Goal: Task Accomplishment & Management: Complete application form

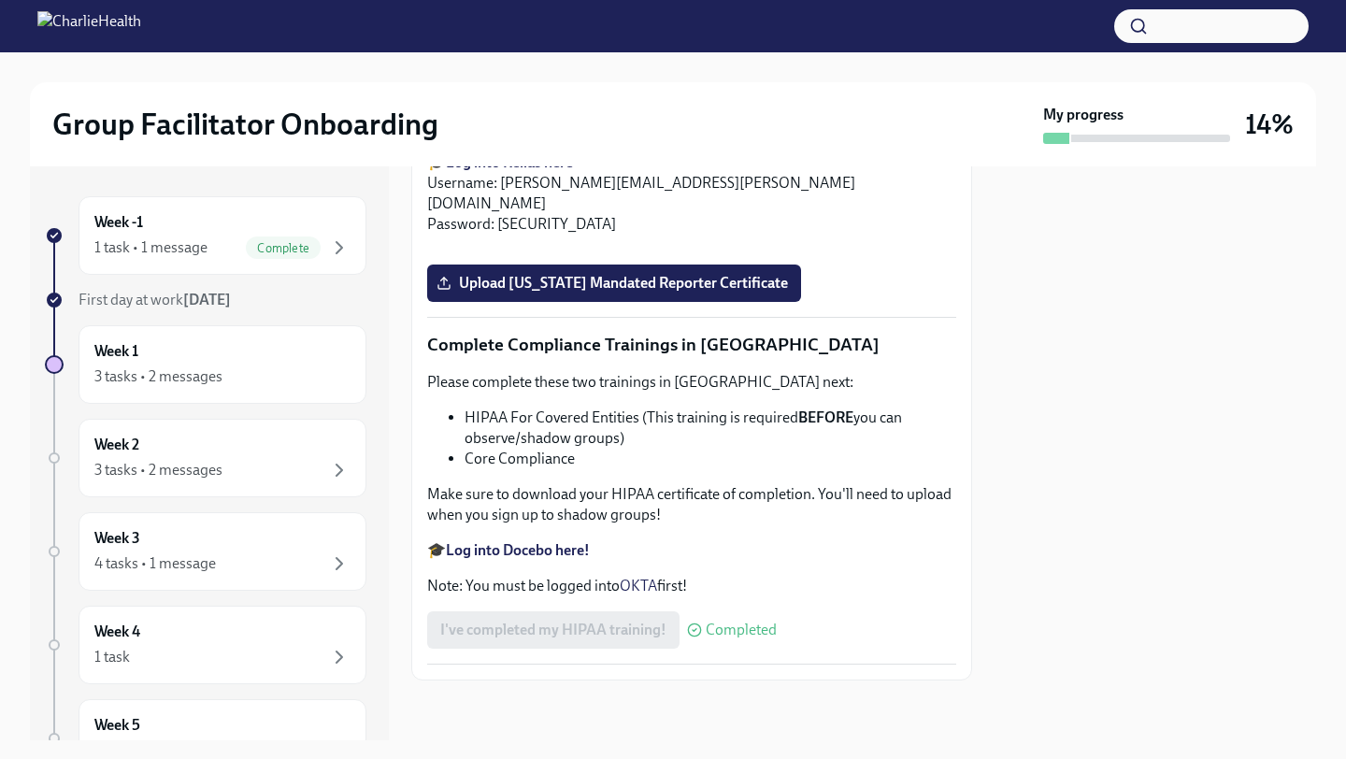
scroll to position [4045, 0]
click at [686, 293] on span "Upload [US_STATE] Mandated Reporter Certificate" at bounding box center [614, 283] width 348 height 19
click at [0, 0] on input "Upload [US_STATE] Mandated Reporter Certificate" at bounding box center [0, 0] width 0 height 0
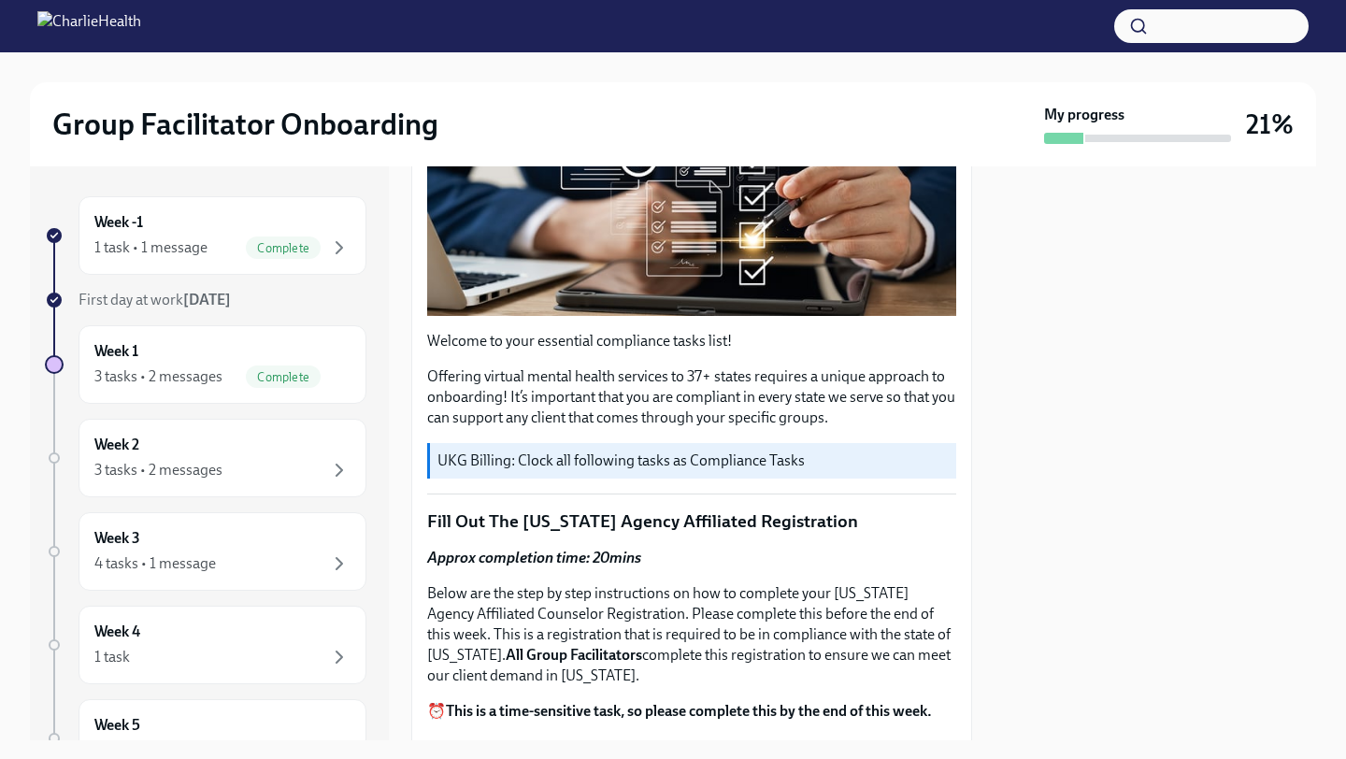
scroll to position [0, 0]
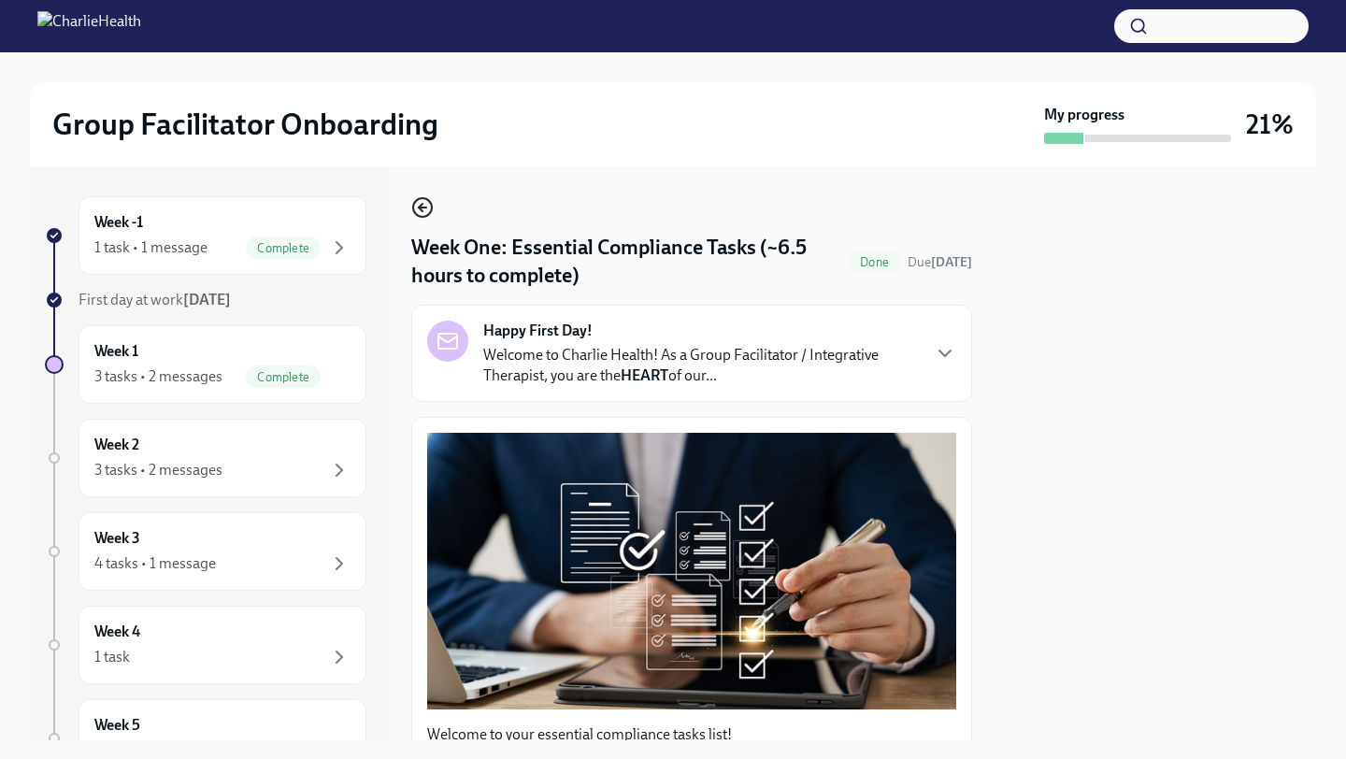
click at [427, 208] on icon "button" at bounding box center [422, 207] width 22 height 22
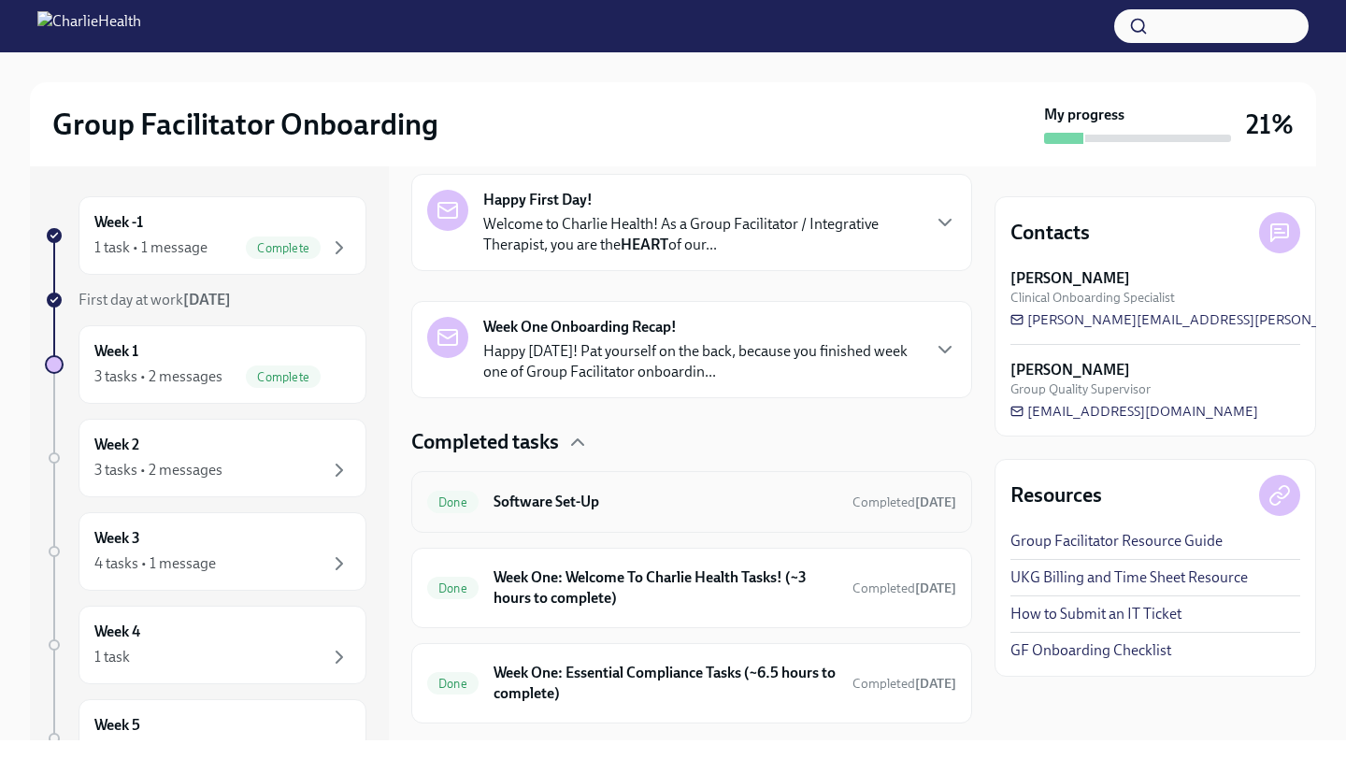
scroll to position [344, 0]
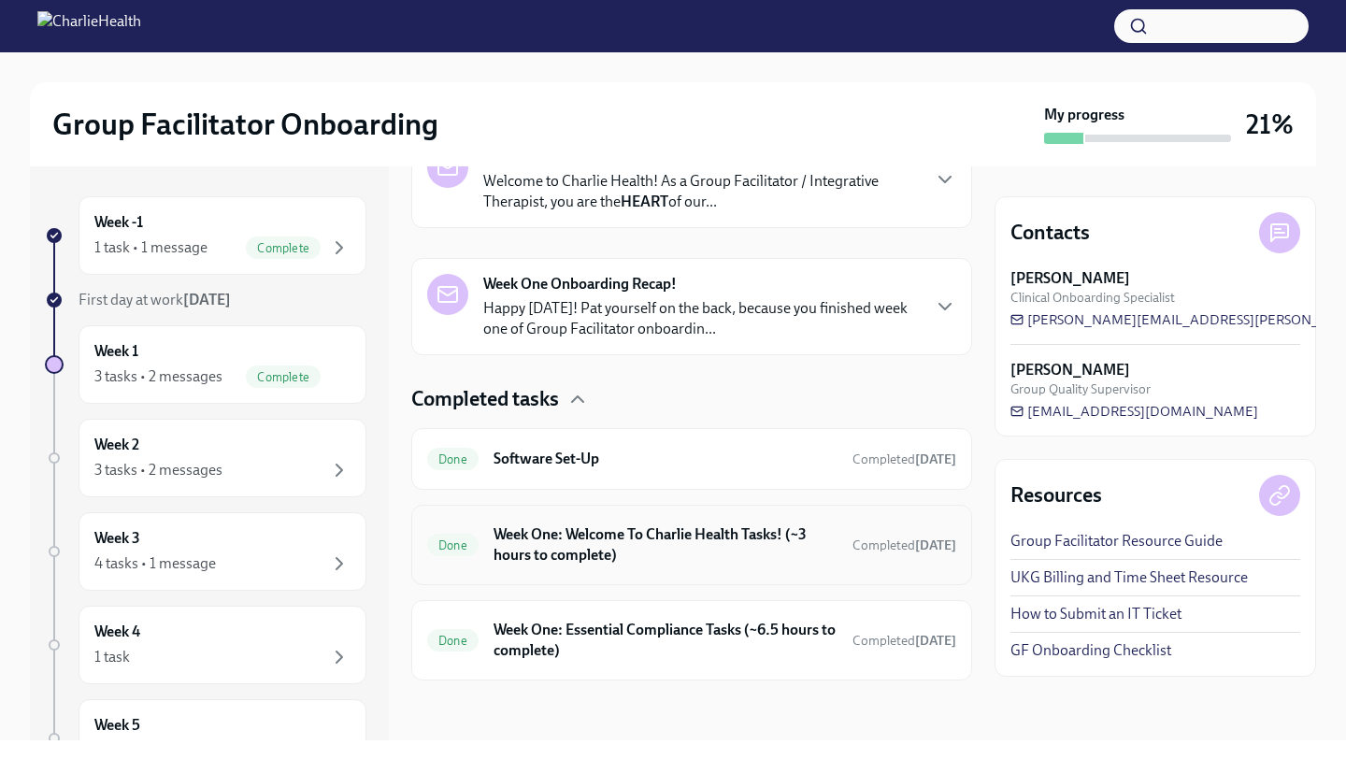
click at [736, 556] on h6 "Week One: Welcome To Charlie Health Tasks! (~3 hours to complete)" at bounding box center [666, 544] width 344 height 41
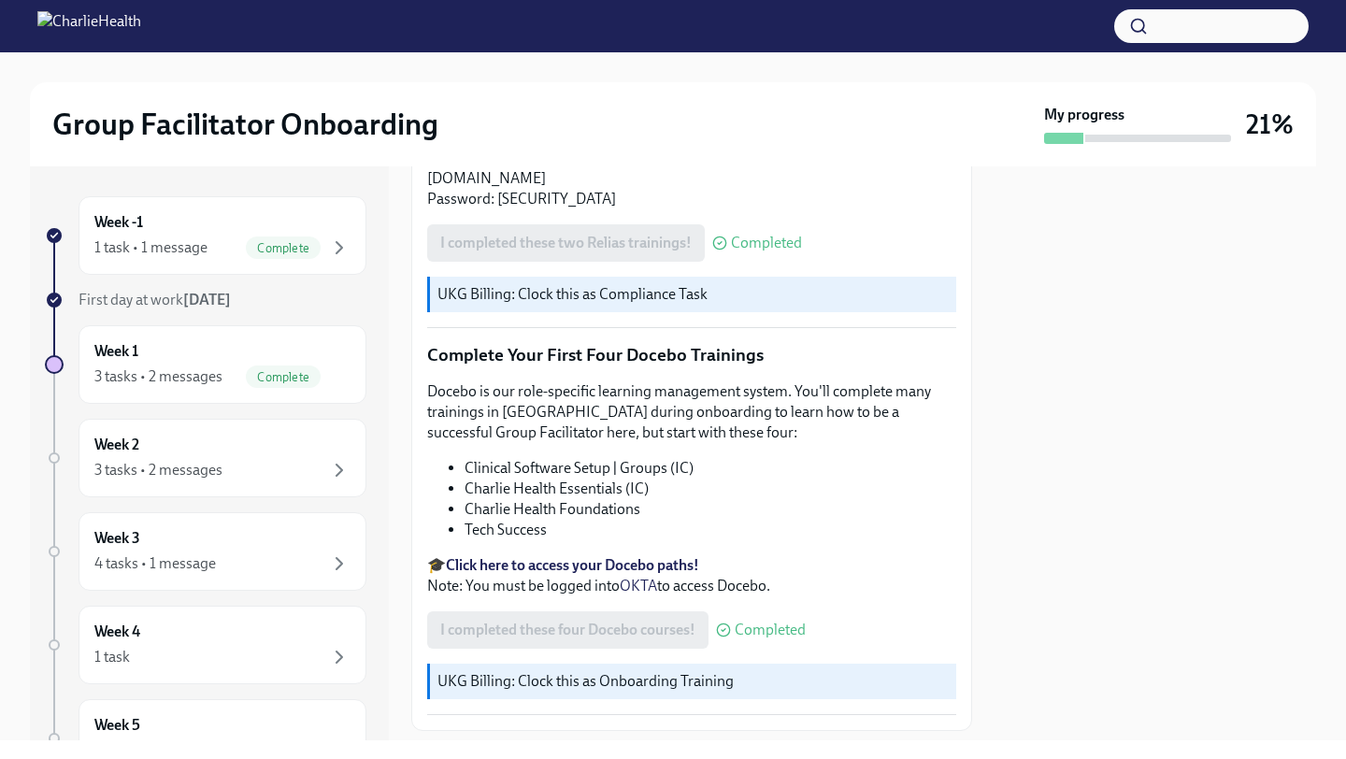
scroll to position [2317, 0]
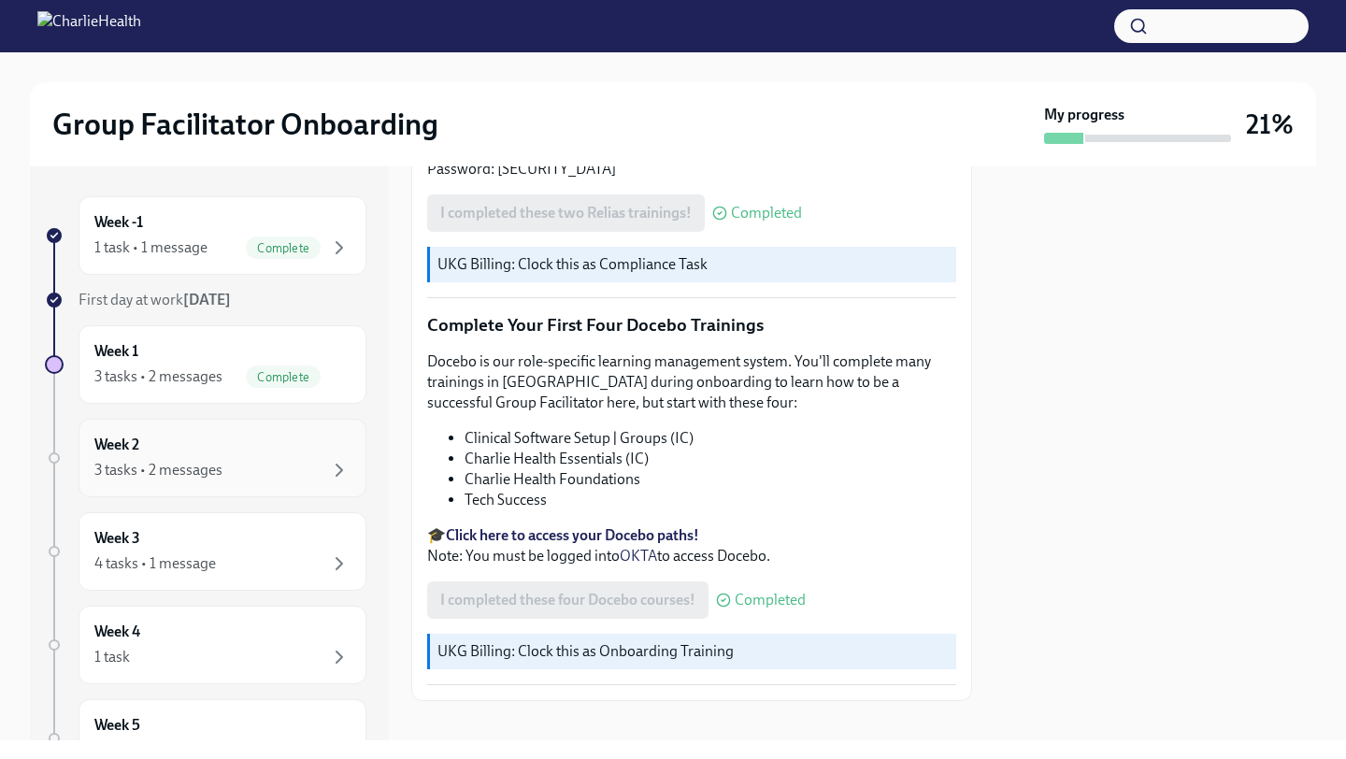
click at [271, 444] on div "Week 2 3 tasks • 2 messages" at bounding box center [222, 458] width 256 height 47
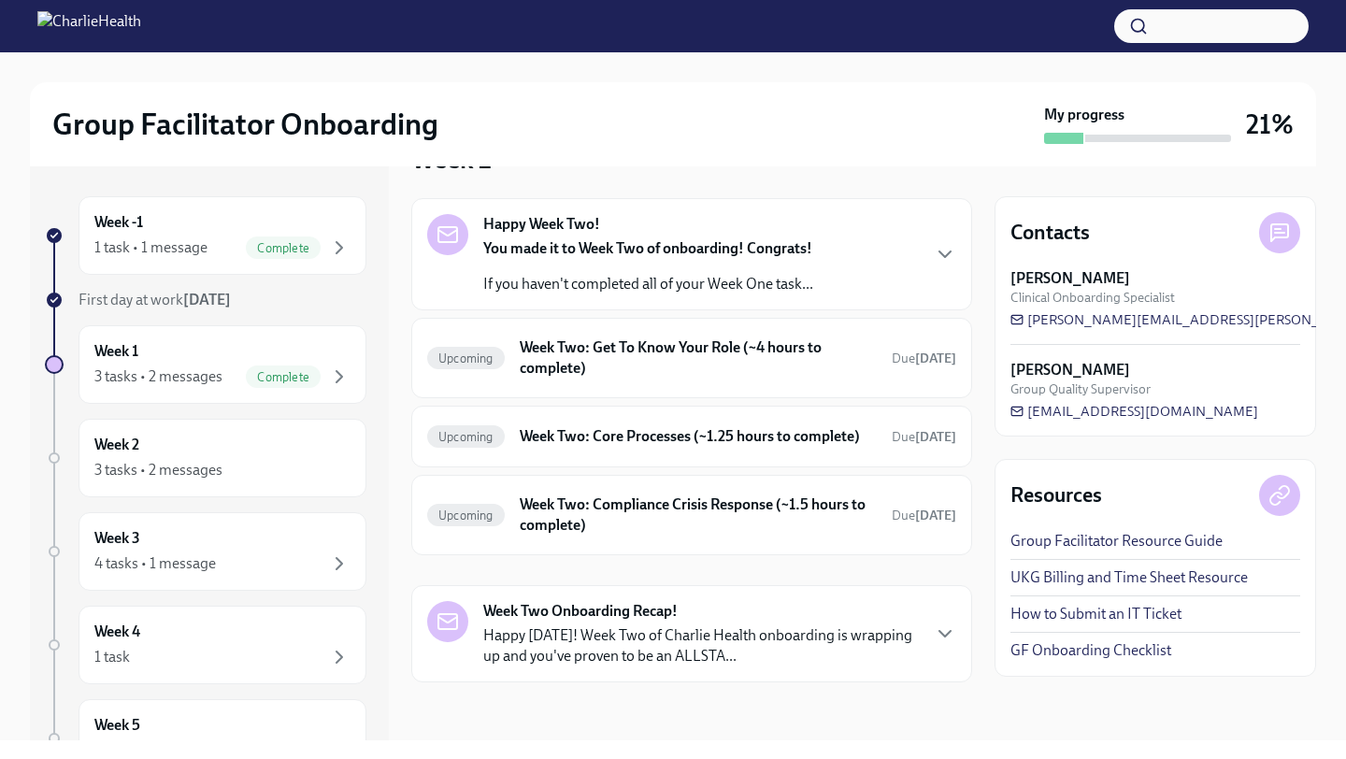
scroll to position [56, 0]
click at [266, 542] on div "Week 3 4 tasks • 1 message" at bounding box center [222, 551] width 256 height 47
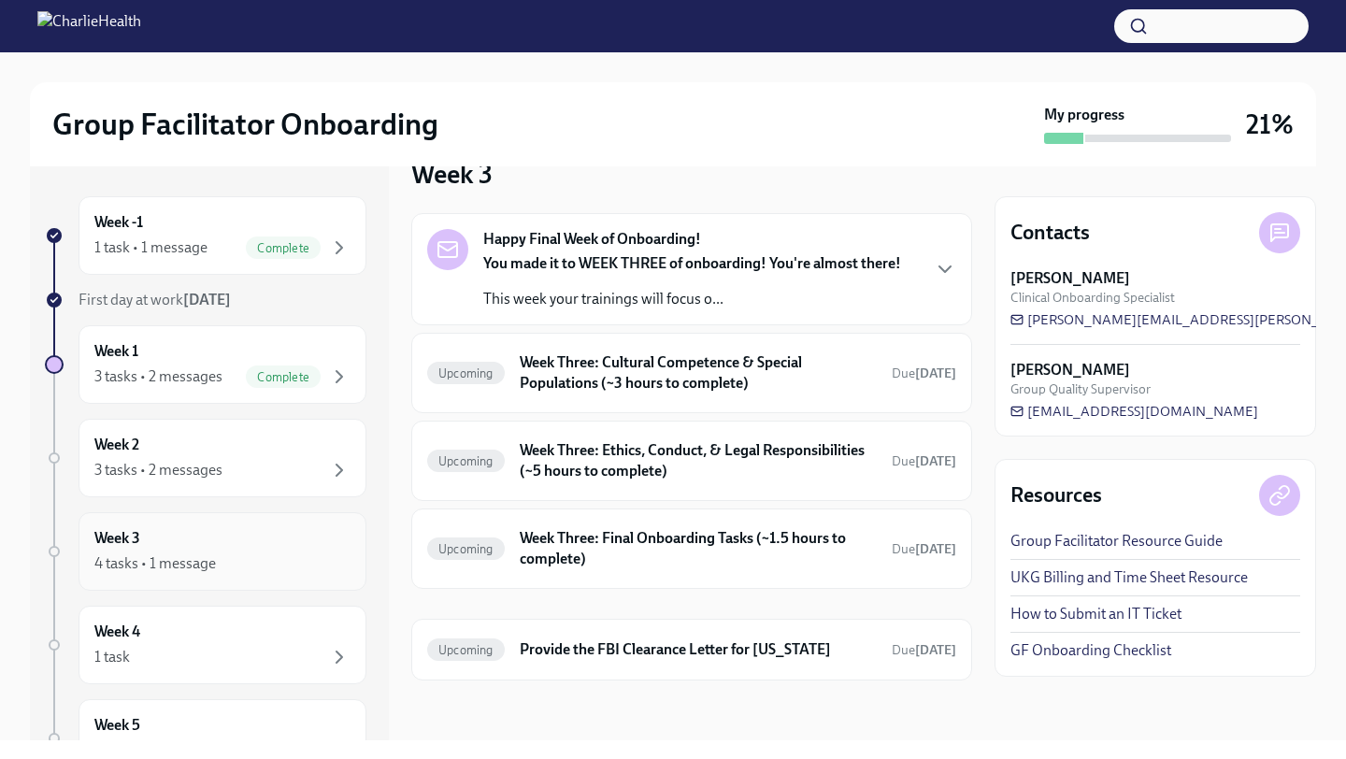
scroll to position [39, 0]
click at [252, 629] on div "Week 4 1 task" at bounding box center [222, 645] width 256 height 47
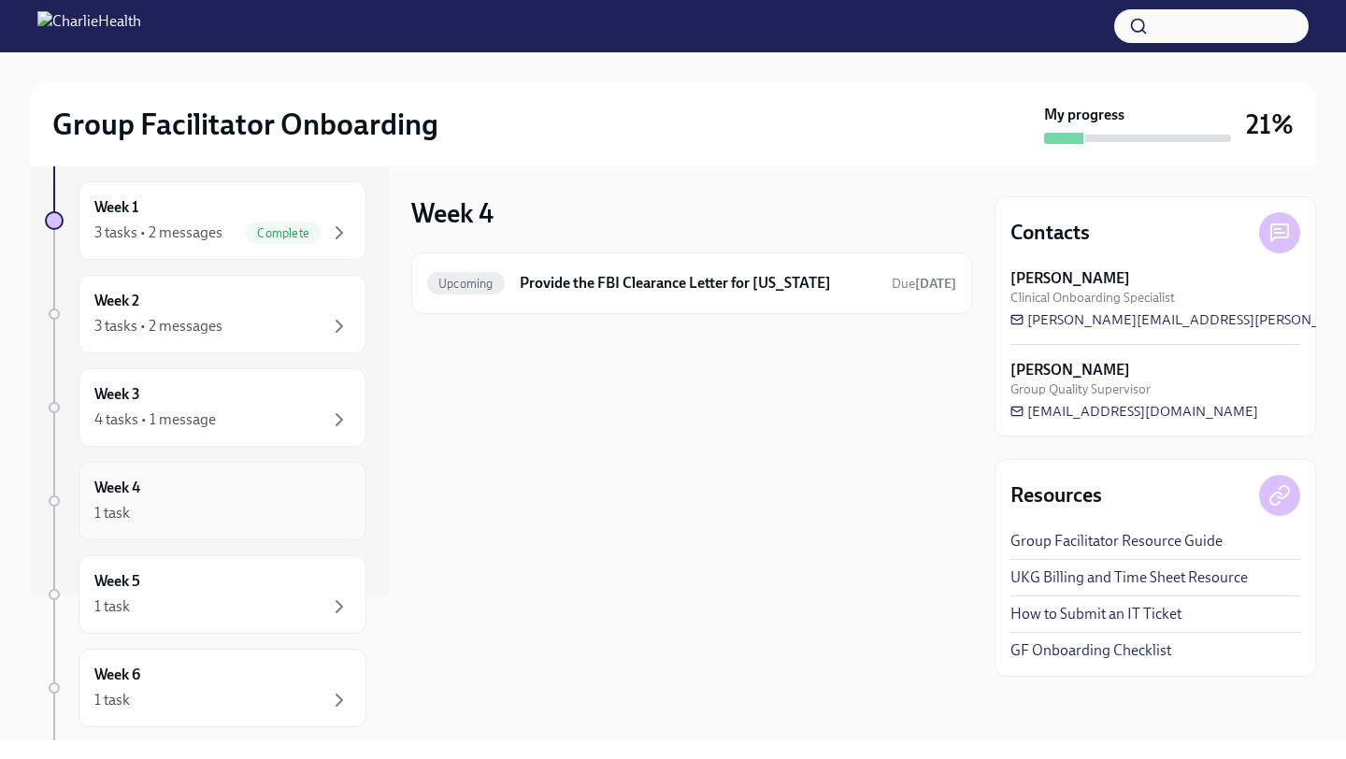
scroll to position [241, 0]
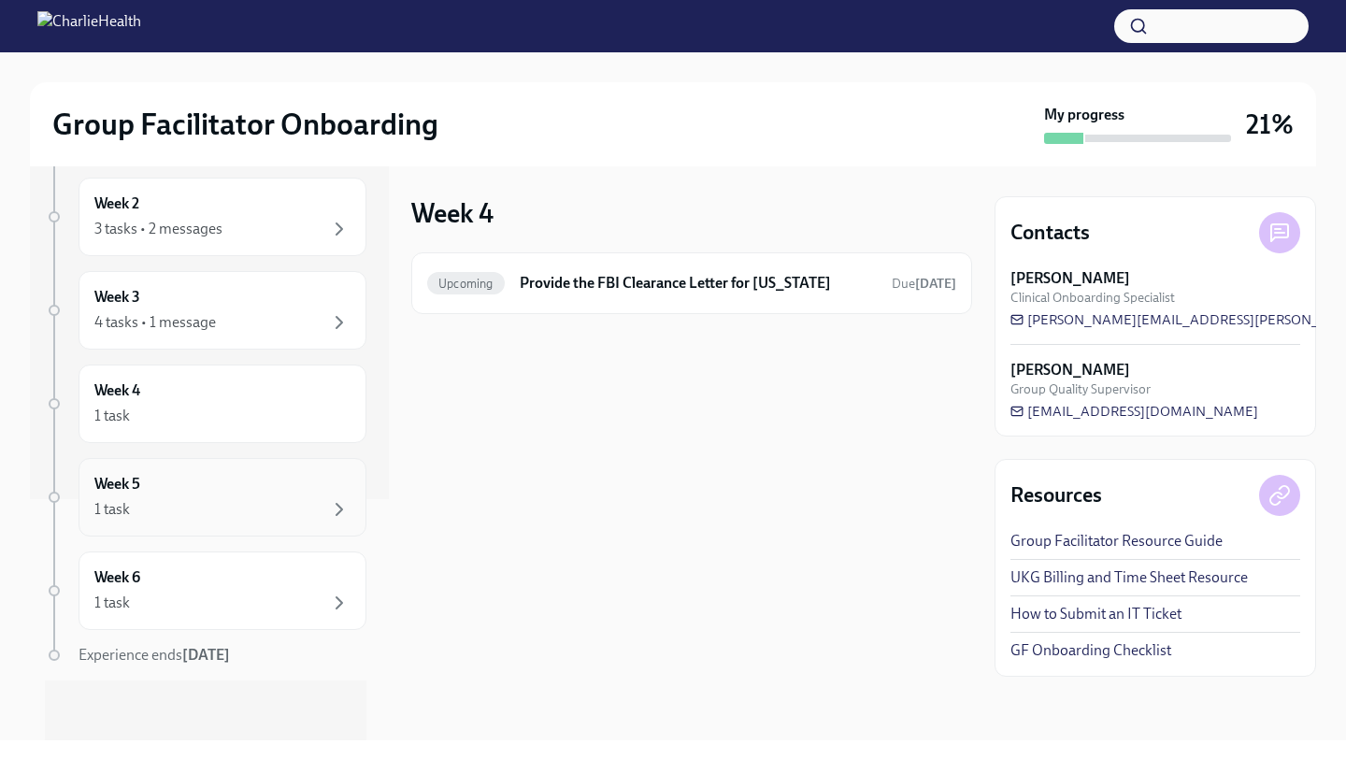
click at [243, 514] on div "1 task" at bounding box center [222, 509] width 256 height 22
click at [232, 401] on div "Week 4 1 task" at bounding box center [222, 403] width 256 height 47
click at [244, 482] on div "Week 5 1 task" at bounding box center [222, 497] width 256 height 47
click at [260, 579] on div "Week 6 1 task" at bounding box center [222, 590] width 256 height 47
